Goal: Task Accomplishment & Management: Complete application form

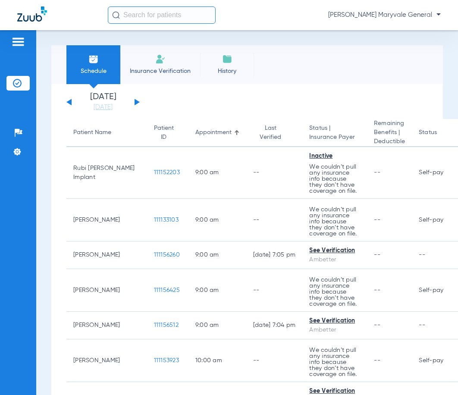
click at [203, 14] on input "text" at bounding box center [162, 14] width 108 height 17
click at [181, 69] on span "Insurance Verification" at bounding box center [160, 71] width 67 height 9
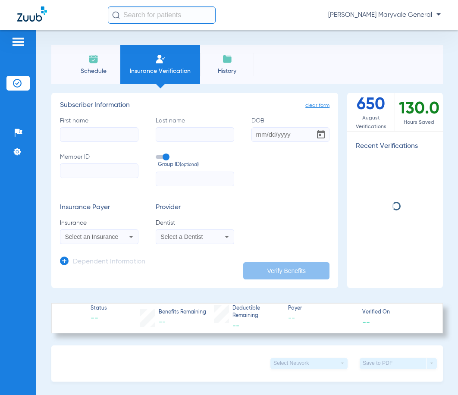
click at [108, 137] on input "First name" at bounding box center [99, 134] width 79 height 15
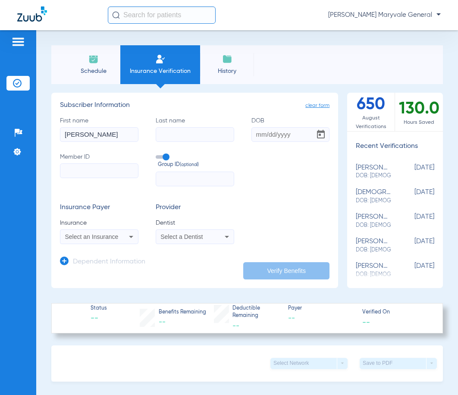
type input "[PERSON_NAME]"
click at [255, 134] on input "DOB Required" at bounding box center [291, 134] width 79 height 15
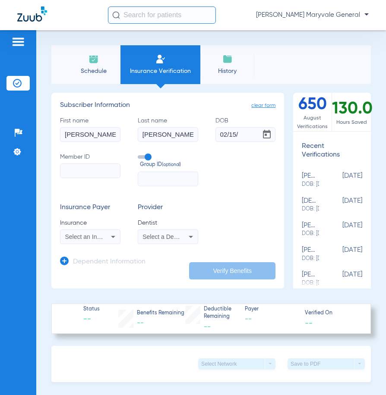
click at [242, 132] on input "02/15/" at bounding box center [245, 134] width 60 height 15
type input "[DATE]"
click at [88, 170] on input "Member ID" at bounding box center [90, 171] width 60 height 15
click at [104, 173] on input "Member ID Required" at bounding box center [90, 171] width 60 height 15
paste input "945380532"
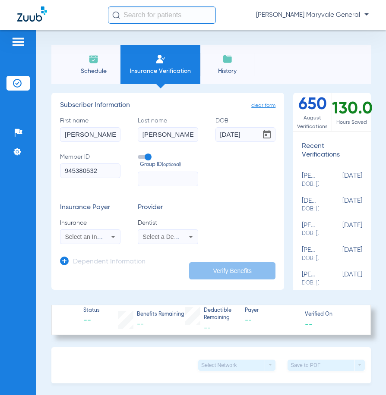
type input "945380532"
click at [140, 156] on span at bounding box center [144, 156] width 13 height 3
click at [139, 154] on input "Group ID (optional)" at bounding box center [139, 154] width 0 height 0
click at [108, 239] on icon at bounding box center [113, 237] width 10 height 10
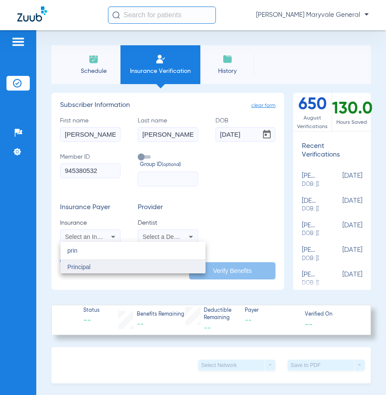
type input "prin"
click at [94, 269] on mat-option "Principal" at bounding box center [132, 267] width 145 height 14
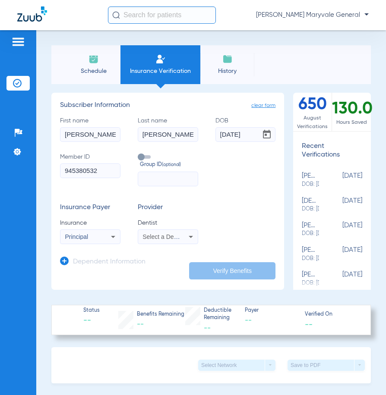
click at [167, 239] on span "Select a Dentist" at bounding box center [163, 236] width 42 height 7
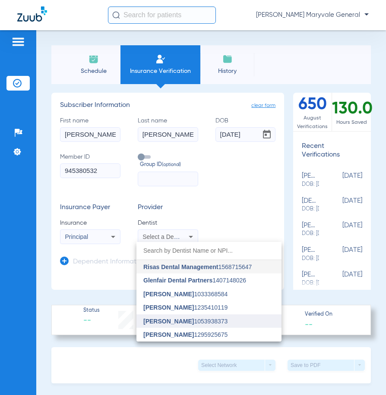
click at [186, 324] on span "[PERSON_NAME] 1053938373" at bounding box center [185, 321] width 84 height 6
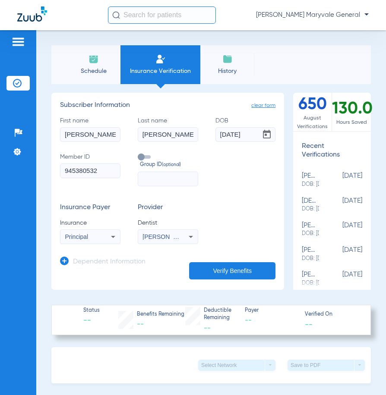
drag, startPoint x: 160, startPoint y: 227, endPoint x: 164, endPoint y: 233, distance: 7.0
click at [160, 227] on span "Dentist" at bounding box center [168, 223] width 60 height 9
click at [164, 233] on div "[PERSON_NAME] 1053938373" at bounding box center [168, 237] width 60 height 10
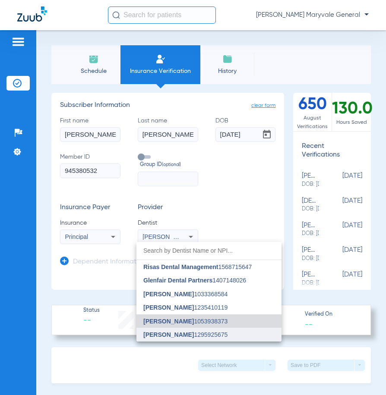
click at [165, 331] on mat-option "[PERSON_NAME] 1295925675" at bounding box center [208, 335] width 145 height 14
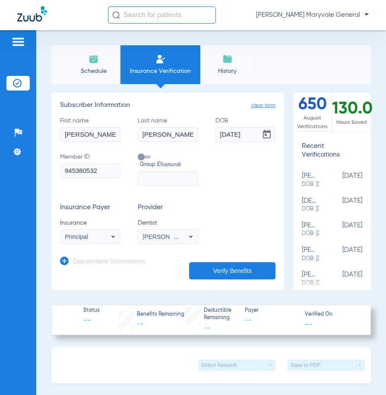
click at [212, 269] on button "Verify Benefits" at bounding box center [232, 270] width 86 height 17
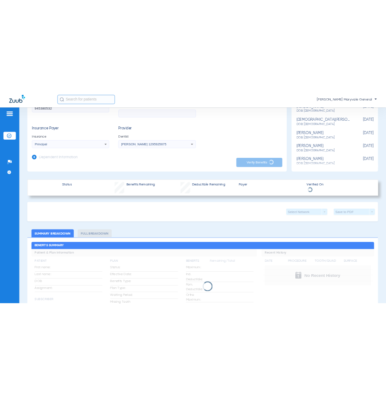
scroll to position [156, 0]
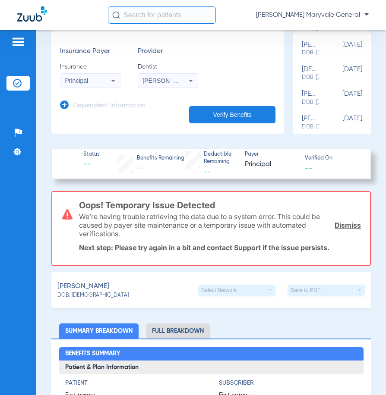
drag, startPoint x: 237, startPoint y: 308, endPoint x: 244, endPoint y: 308, distance: 6.5
click at [237, 308] on div "[PERSON_NAME]: [DEMOGRAPHIC_DATA] Select Network arrow_drop_down Save to PDF ar…" at bounding box center [210, 290] width 319 height 36
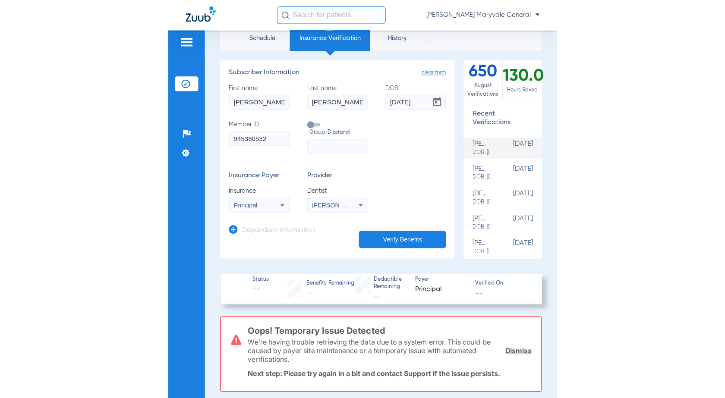
scroll to position [21, 0]
